Goal: Task Accomplishment & Management: Use online tool/utility

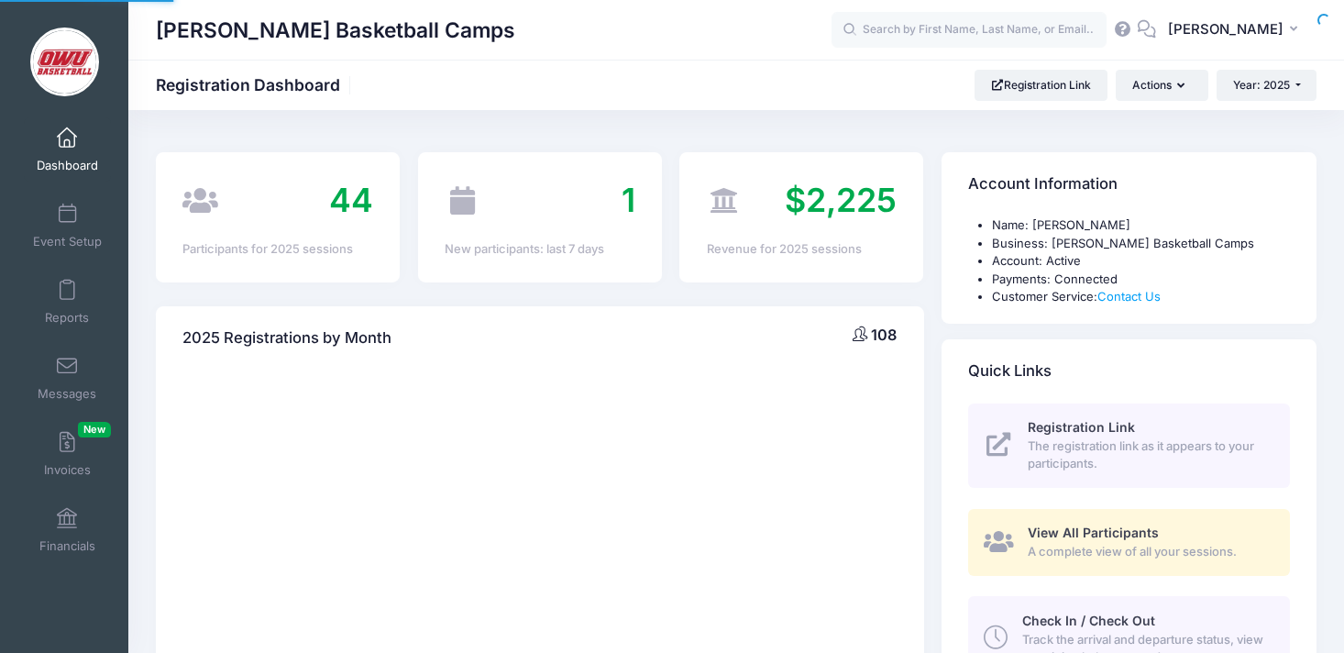
select select
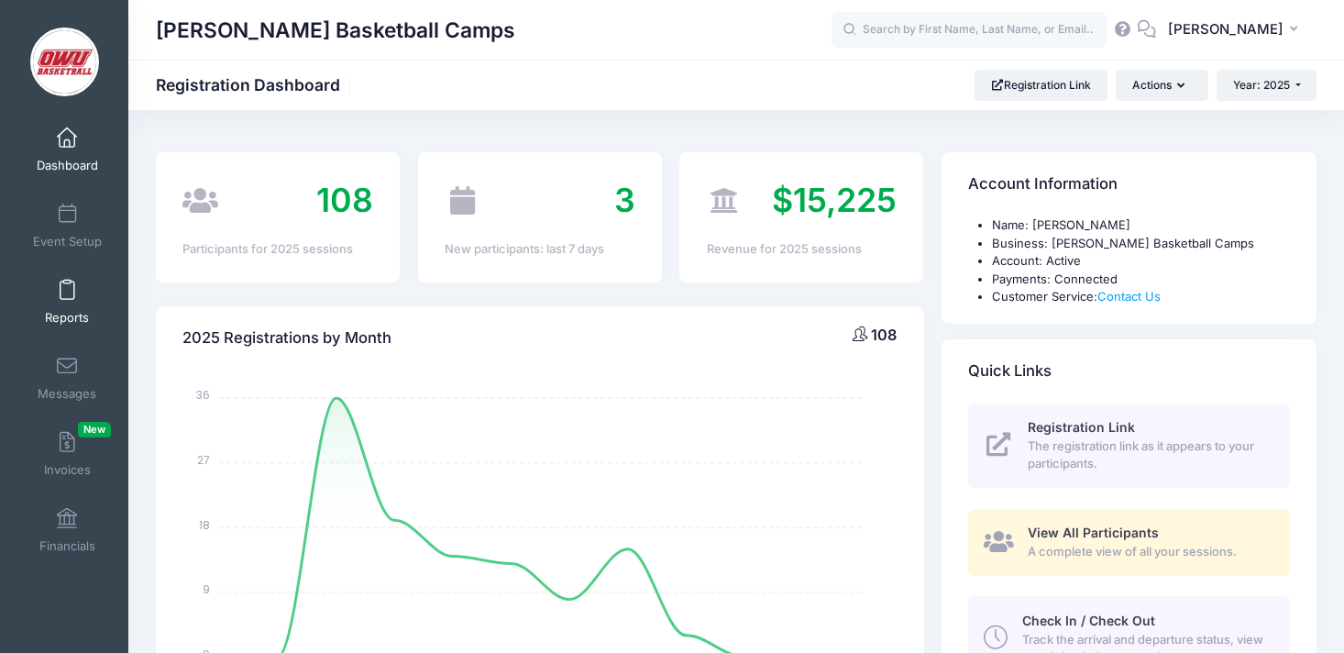
click at [94, 301] on link "Reports" at bounding box center [67, 302] width 87 height 64
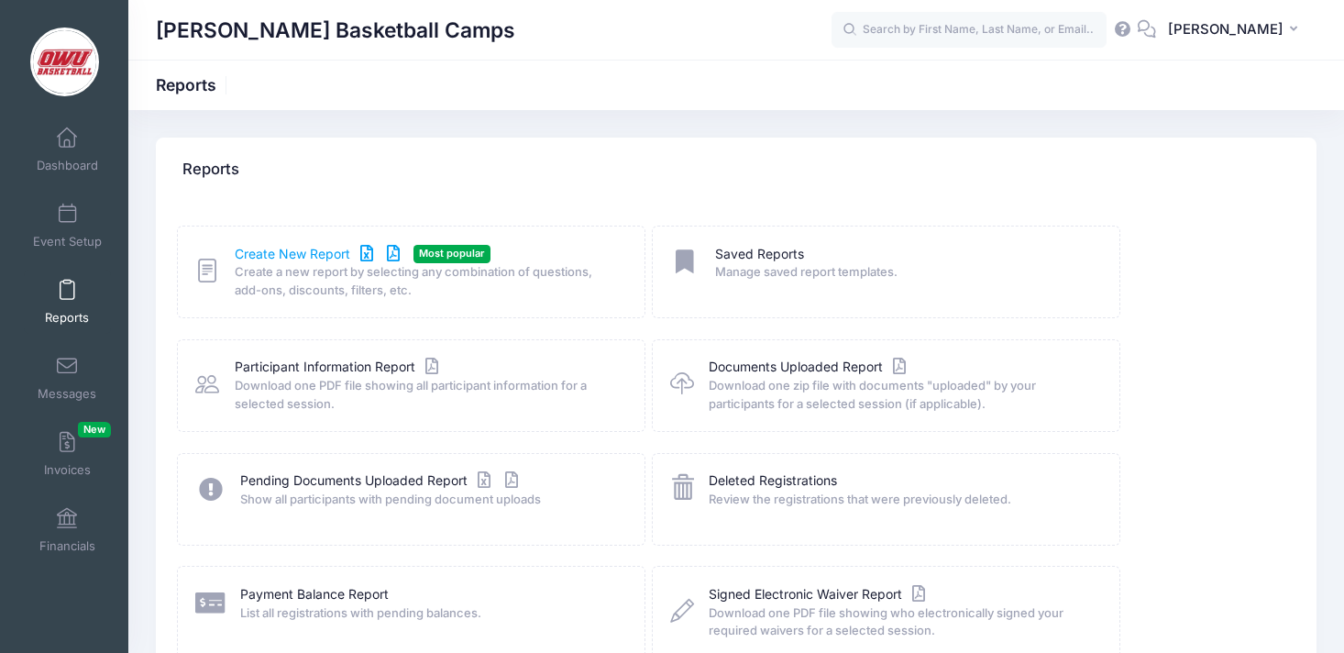
click at [319, 245] on link "Create New Report" at bounding box center [320, 254] width 171 height 19
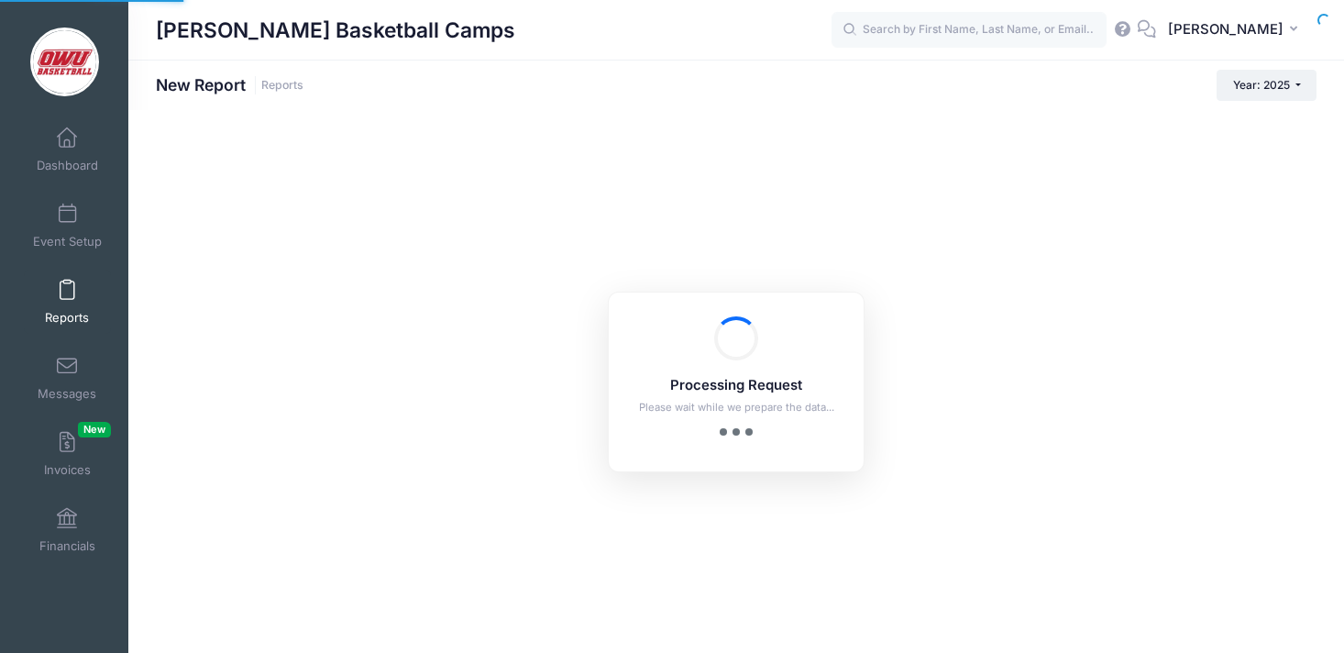
checkbox input "true"
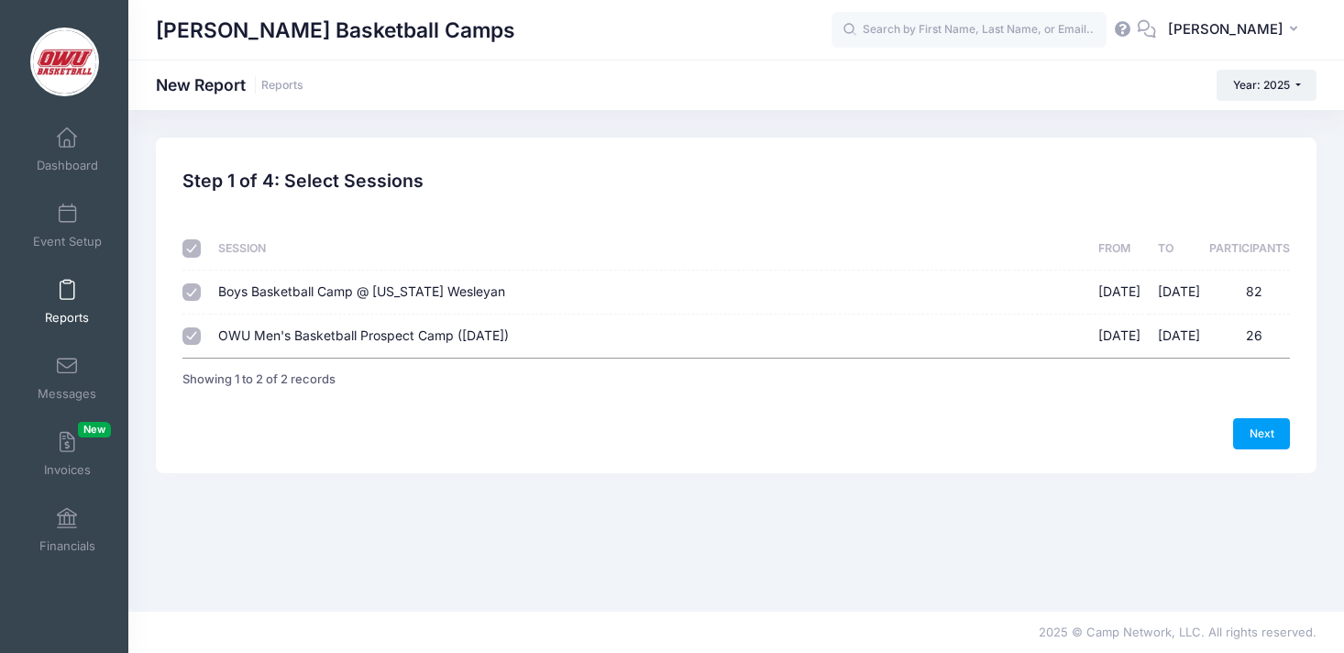
click at [586, 292] on label "Boys Basketball Camp @ Ohio Wesleyan 06/09/2025 - 06/12/2025 82" at bounding box center [649, 291] width 862 height 19
click at [201, 292] on input "Boys Basketball Camp @ Ohio Wesleyan 06/09/2025 - 06/12/2025 82" at bounding box center [191, 292] width 18 height 18
checkbox input "false"
click at [1272, 414] on div "Previous Next Step 1 of 4: Select Sessions 1 Select Sessions 2 Select Informati…" at bounding box center [735, 305] width 1107 height 288
click at [1272, 420] on link "Next" at bounding box center [1261, 433] width 57 height 31
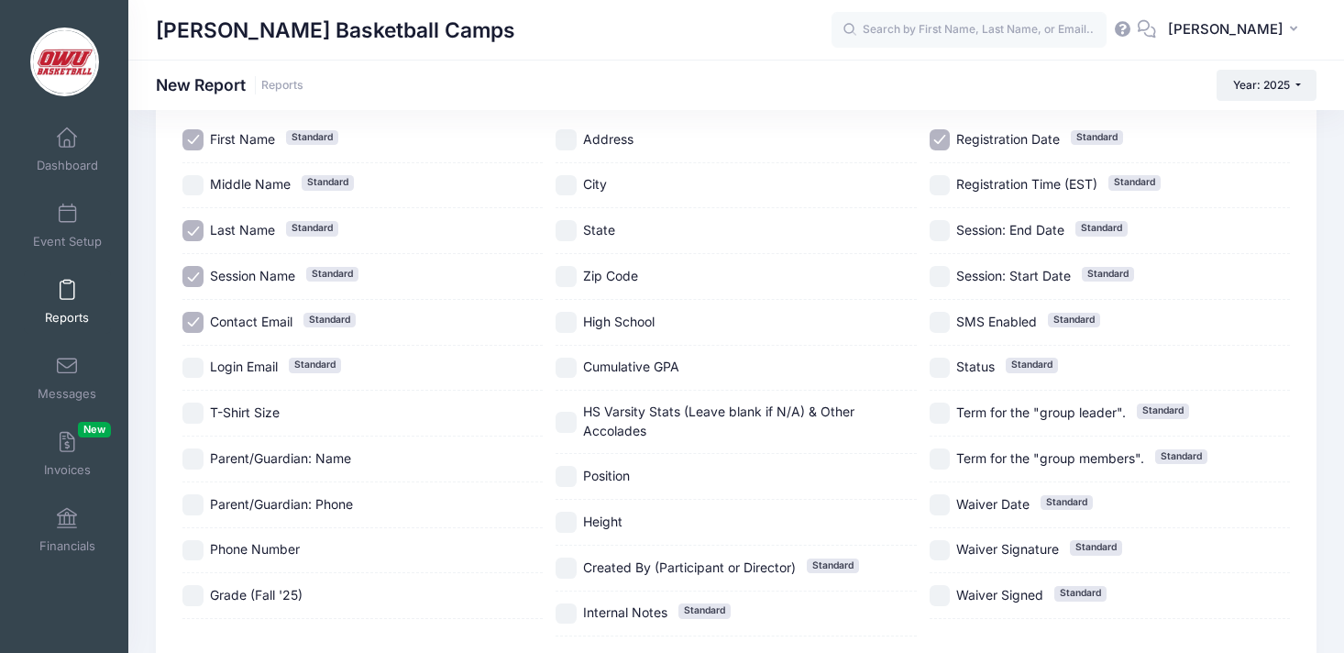
scroll to position [152, 0]
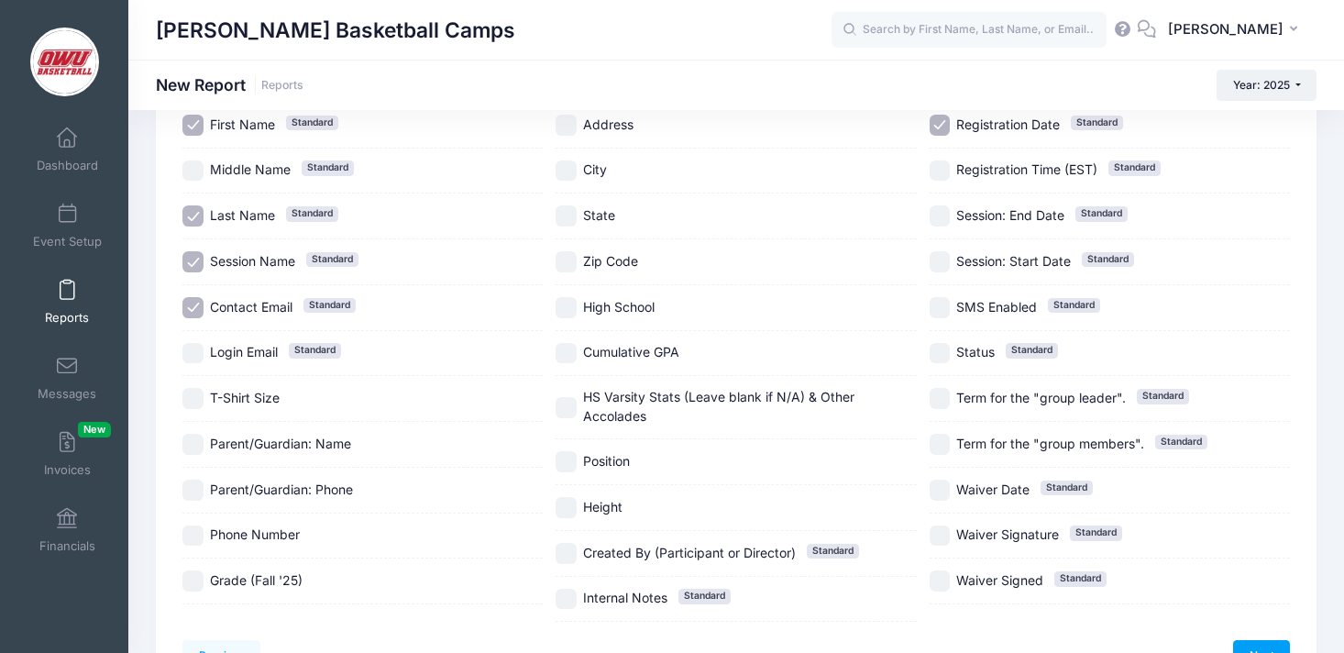
click at [261, 376] on div "T-Shirt Size" at bounding box center [362, 399] width 360 height 46
checkbox input "true"
click at [267, 327] on div "Contact Email Standard" at bounding box center [362, 308] width 360 height 46
checkbox input "false"
click at [267, 273] on div "Session Name Standard" at bounding box center [362, 262] width 360 height 46
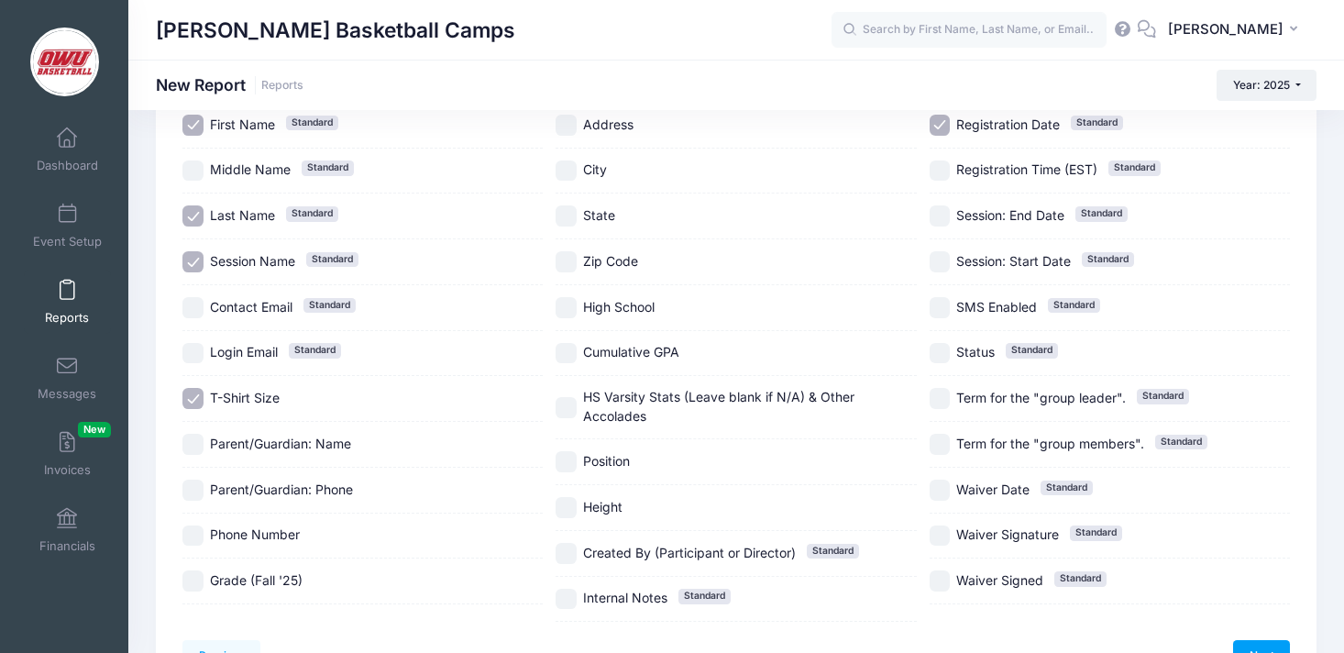
checkbox input "false"
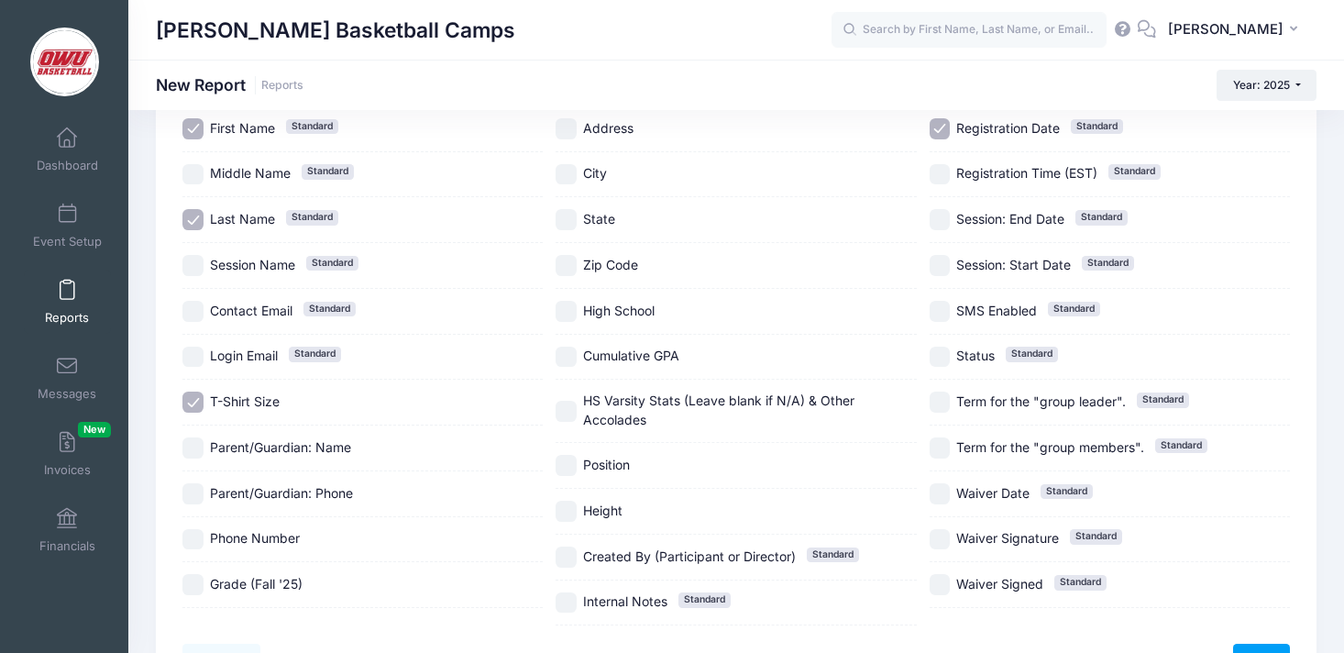
scroll to position [149, 0]
click at [1265, 647] on link "Next" at bounding box center [1261, 658] width 57 height 31
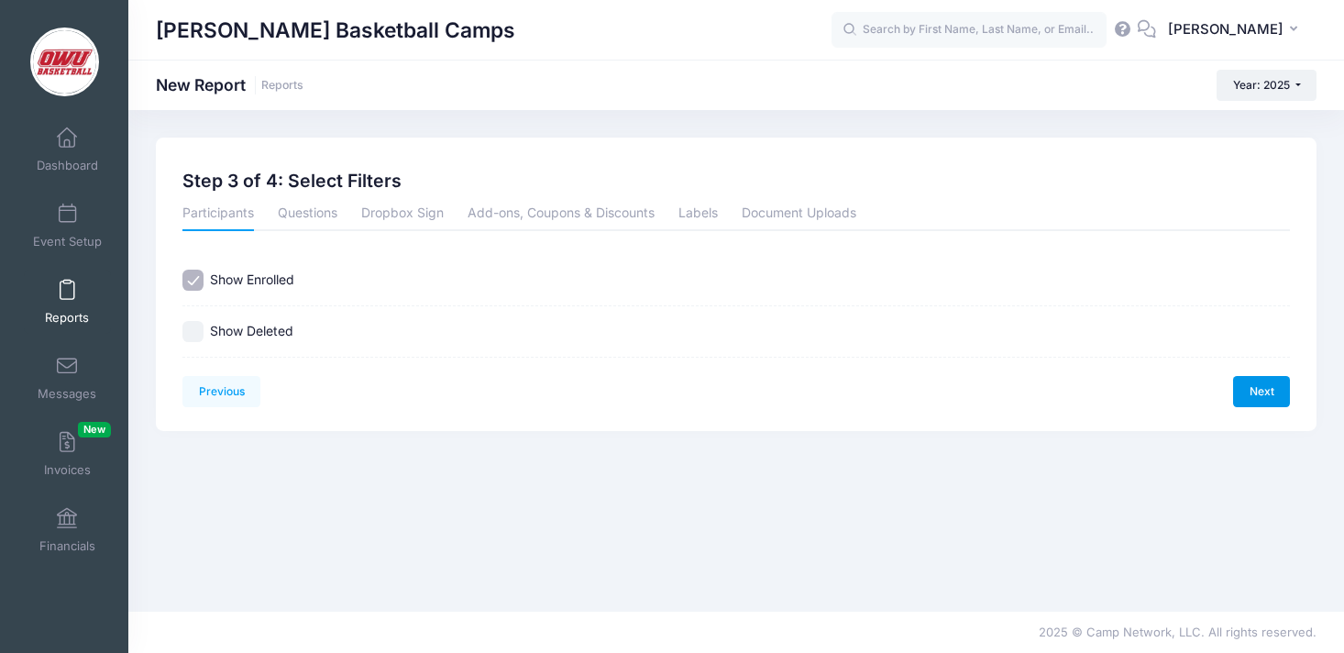
click at [1266, 403] on link "Next" at bounding box center [1261, 391] width 57 height 31
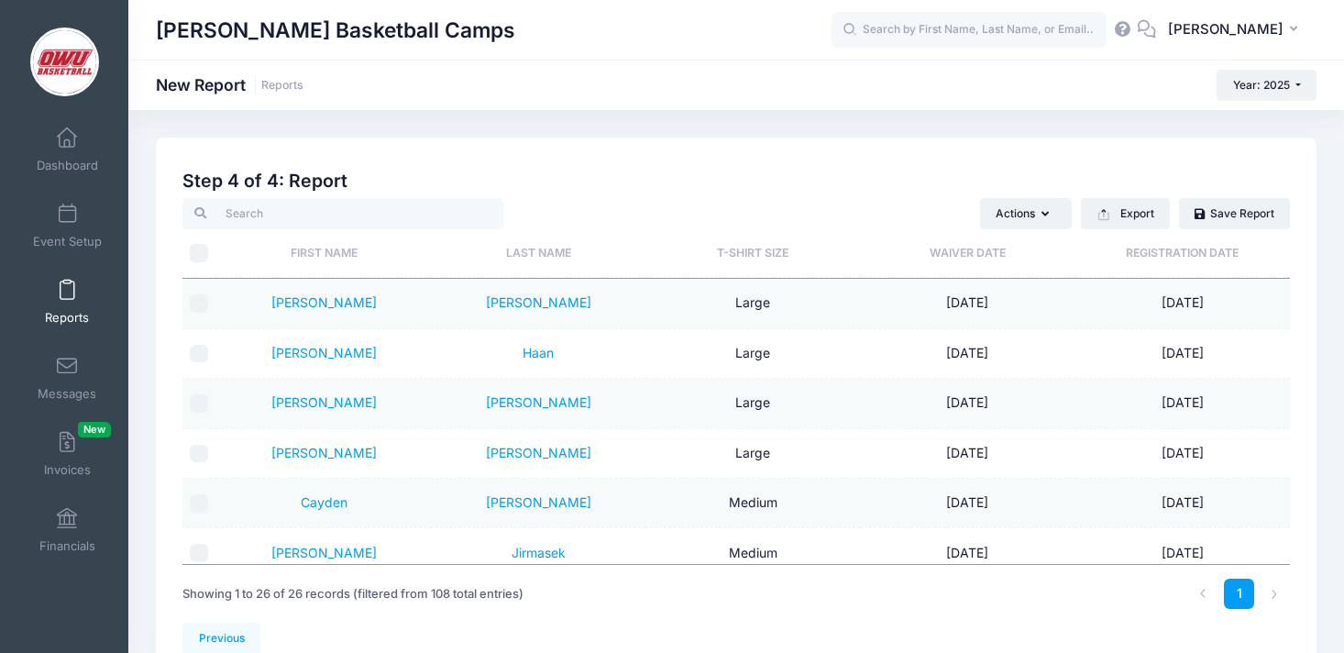
click at [780, 264] on th "T-Shirt Size" at bounding box center [752, 253] width 215 height 49
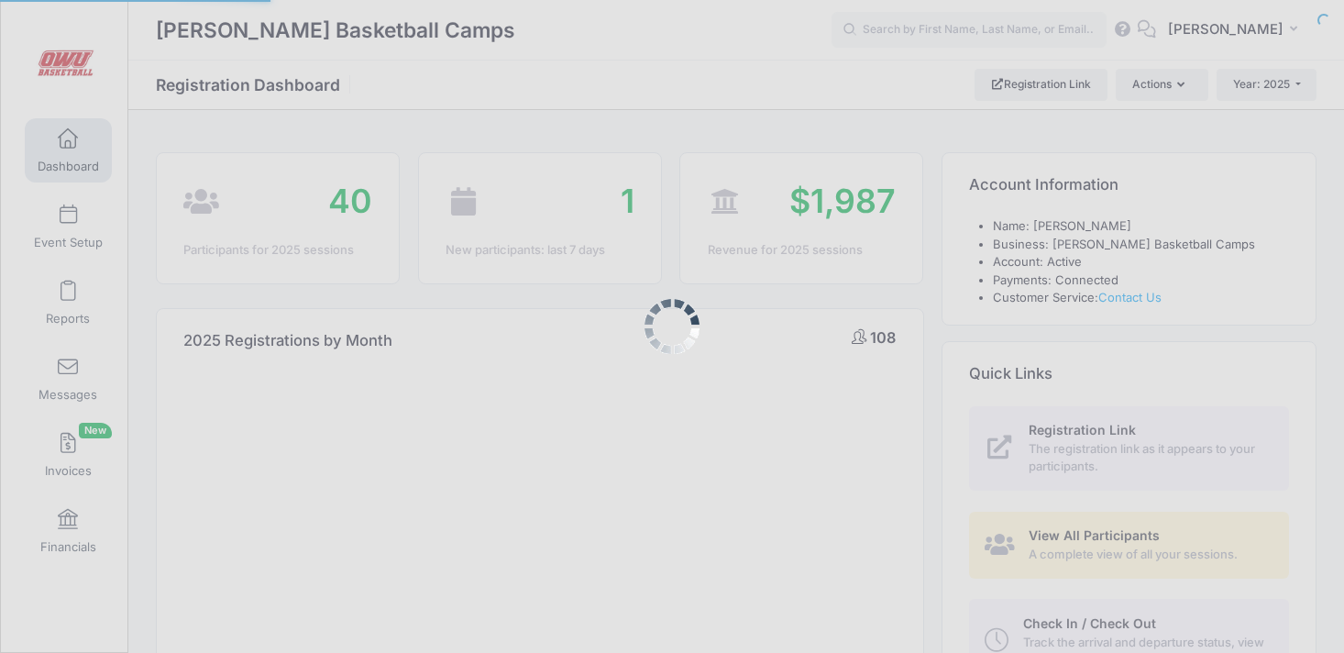
select select
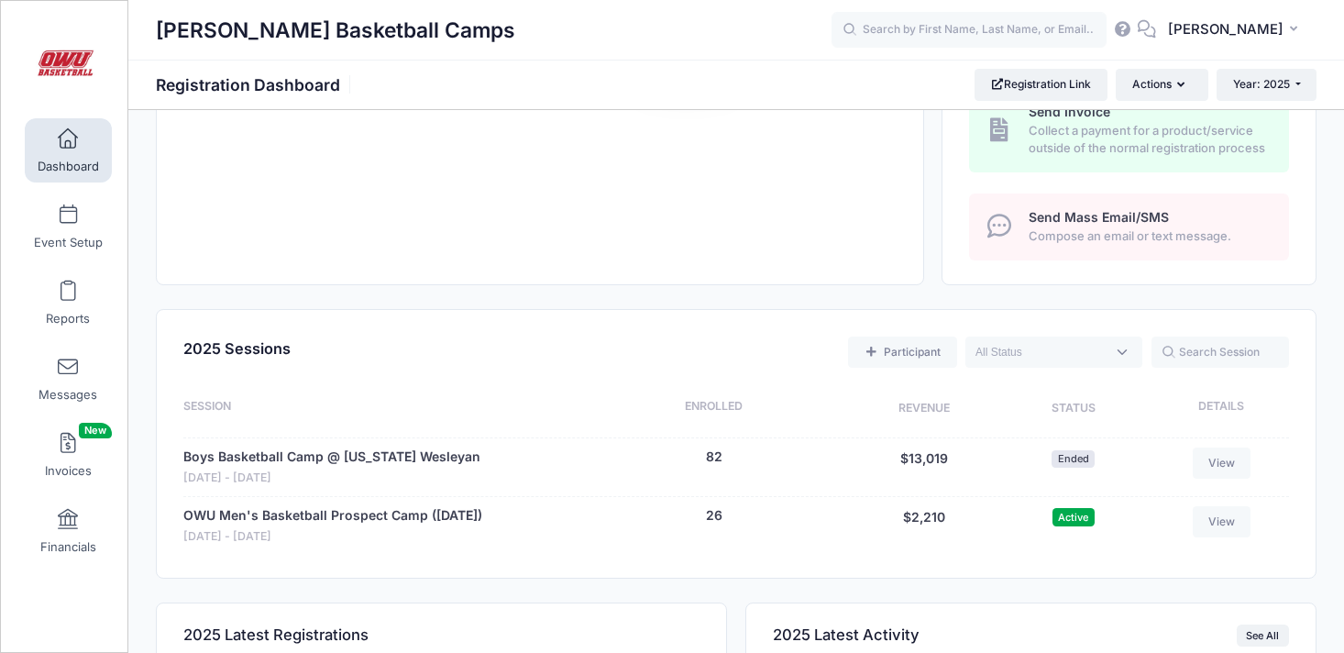
scroll to position [732, 0]
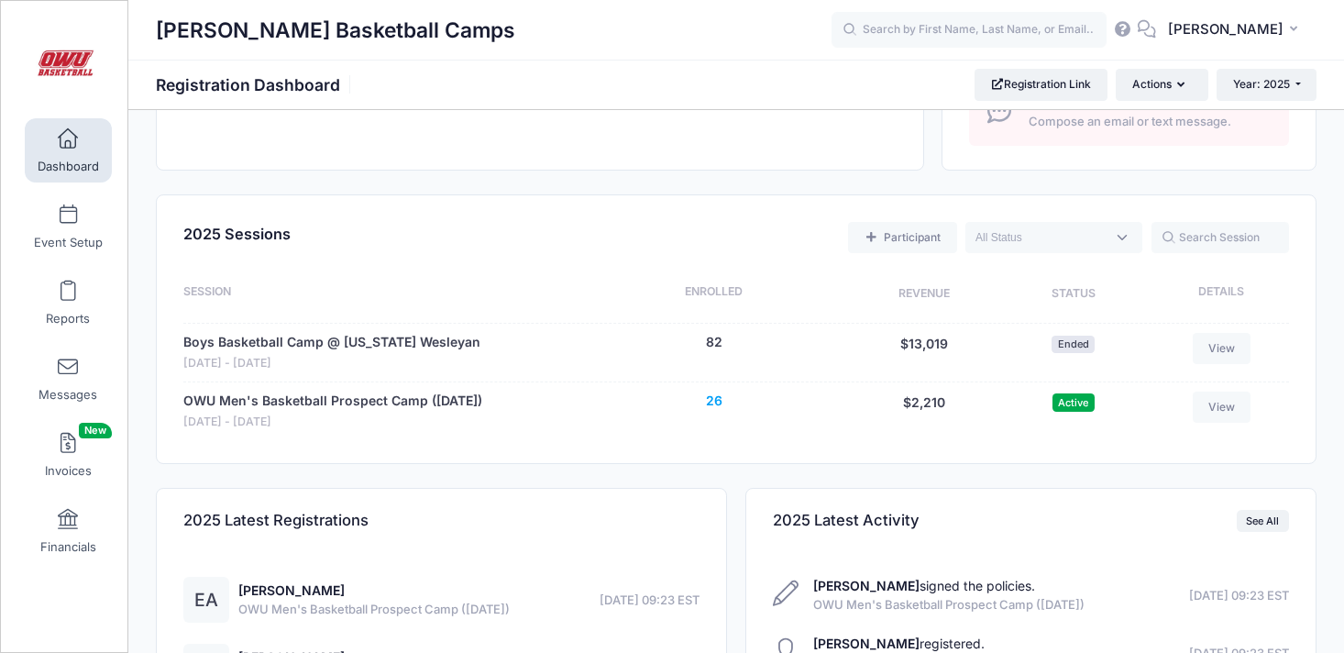
click at [706, 397] on button "26" at bounding box center [714, 400] width 17 height 19
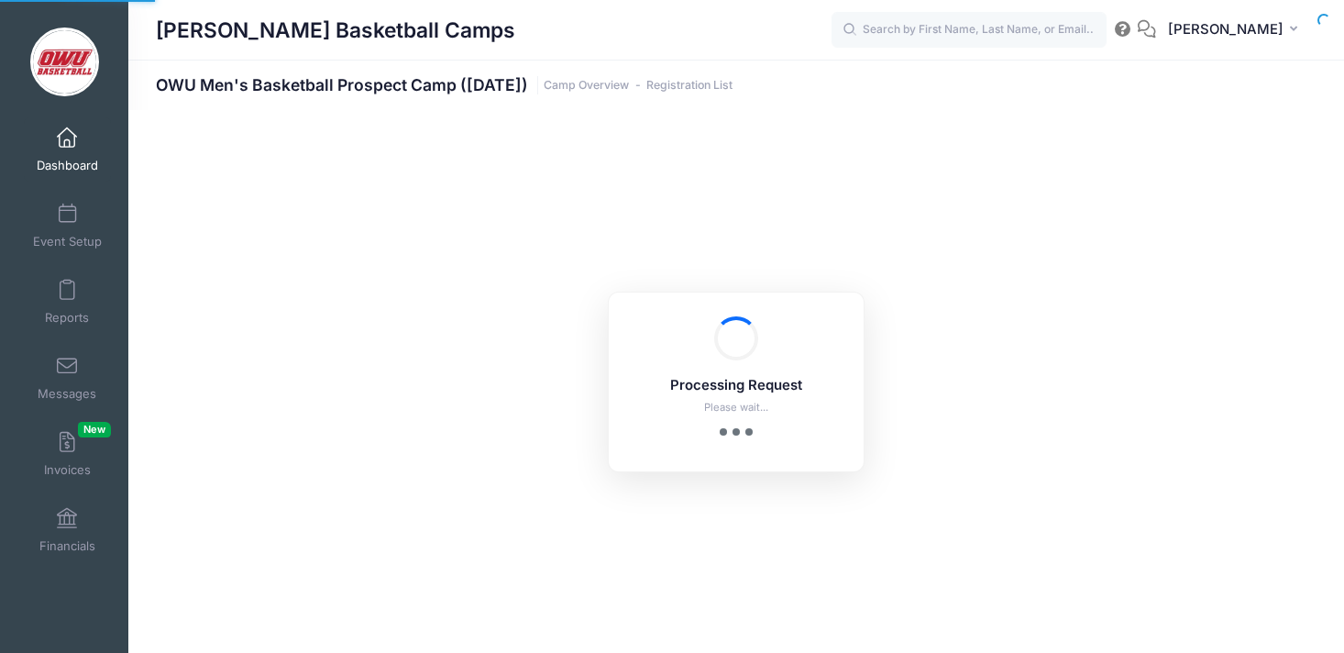
select select "10"
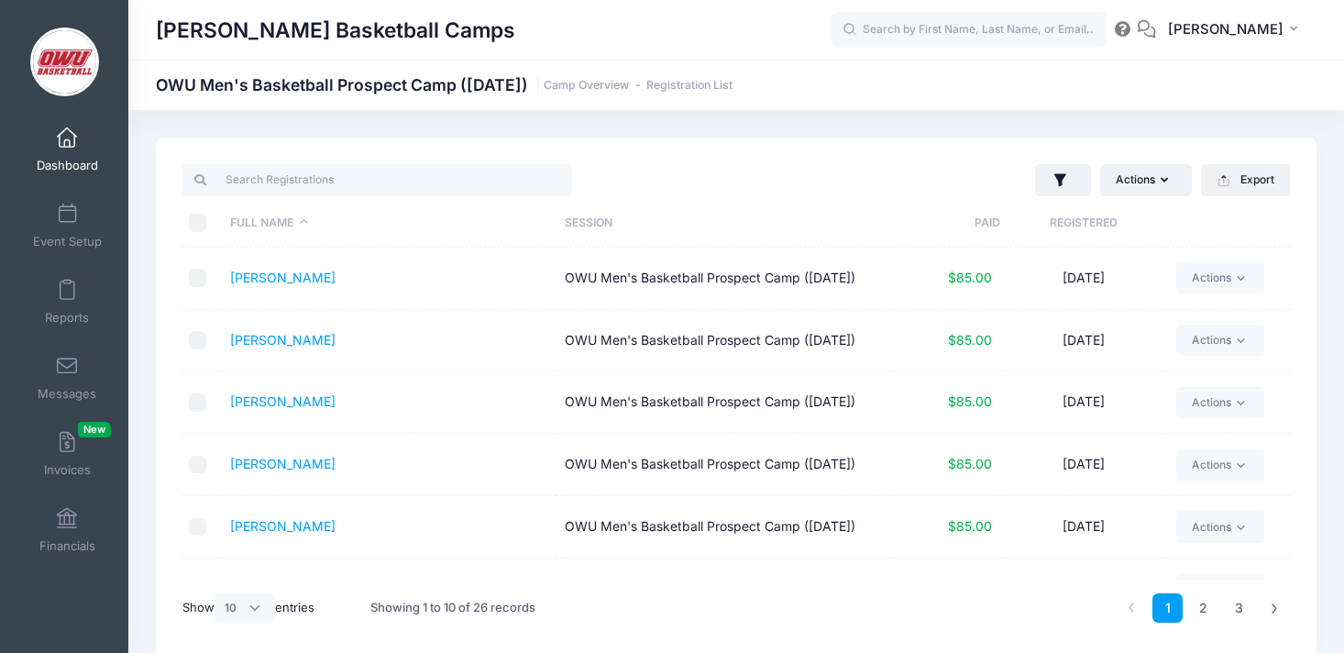
click at [1038, 213] on th "Registered" at bounding box center [1083, 223] width 167 height 49
click at [80, 147] on link "Dashboard" at bounding box center [67, 149] width 87 height 64
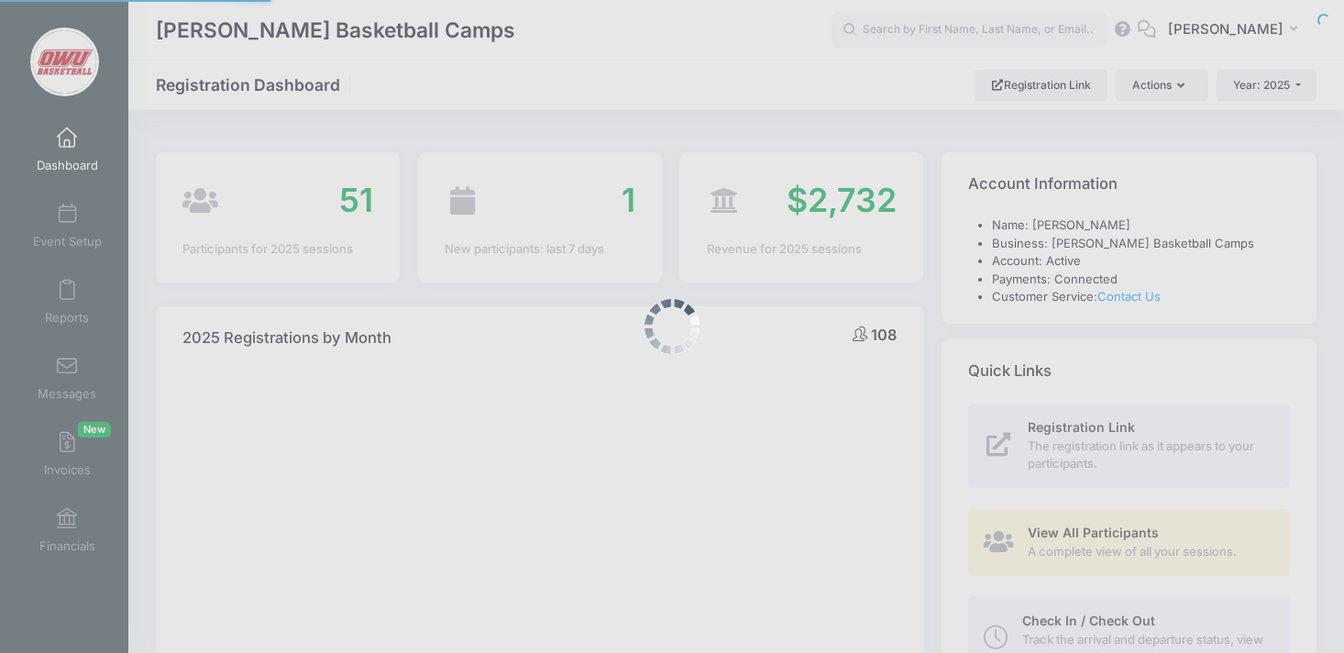
select select
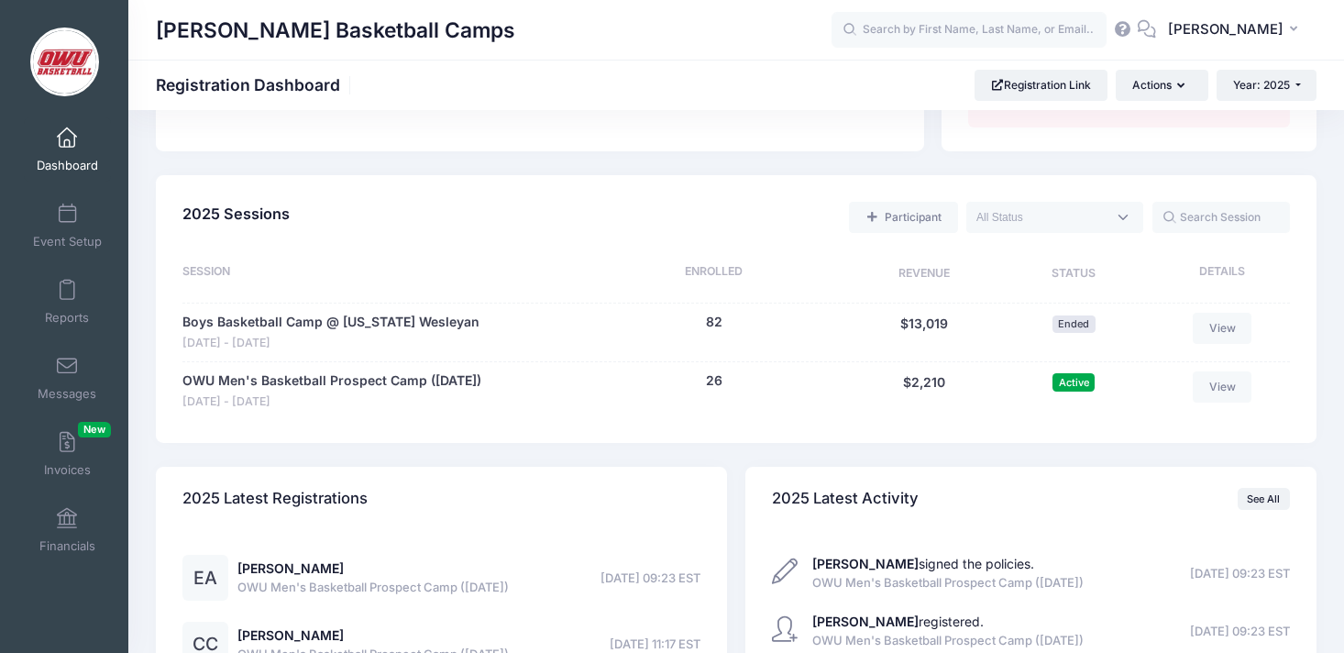
scroll to position [746, 0]
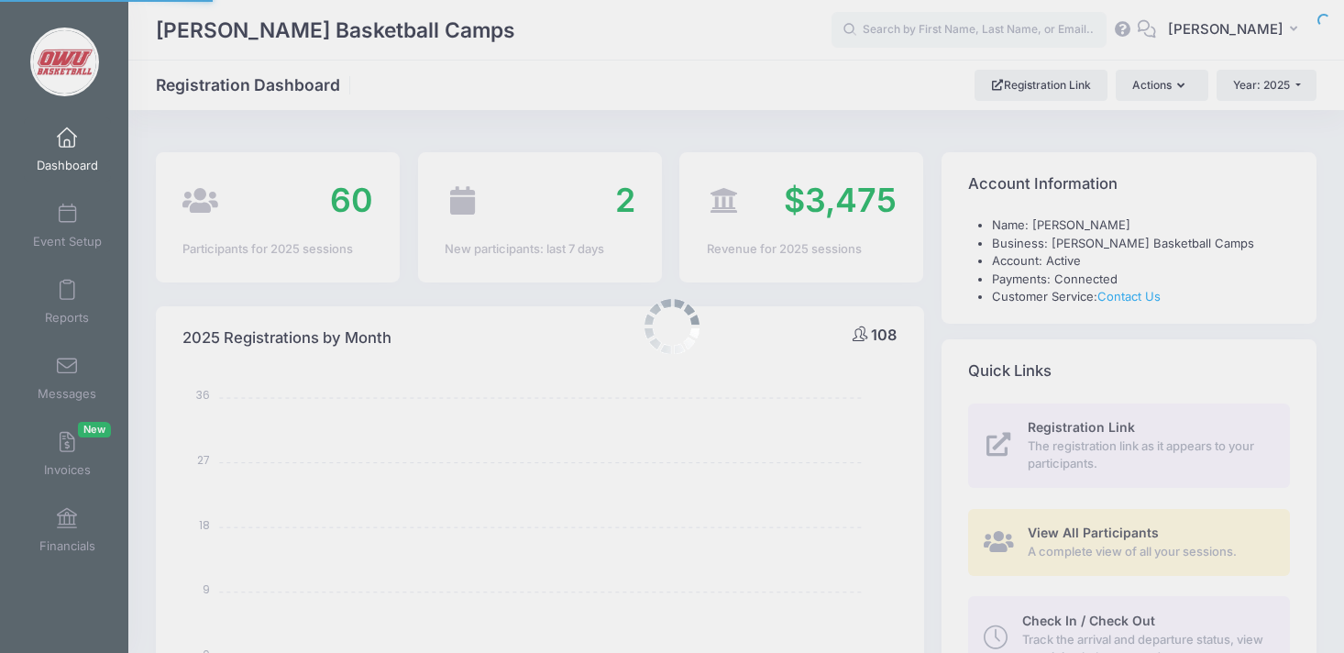
select select
